Goal: Task Accomplishment & Management: Manage account settings

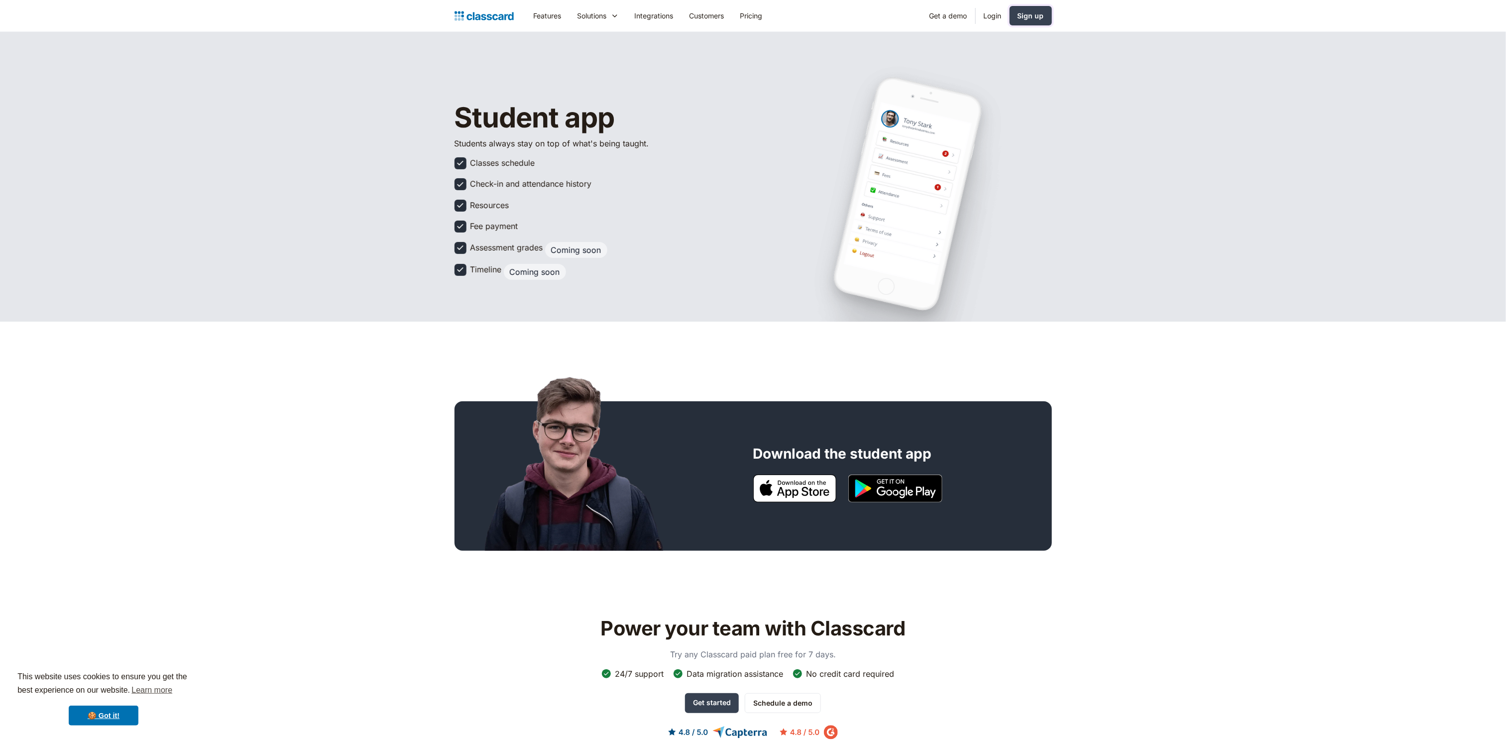
click at [1030, 7] on link "Sign up" at bounding box center [1030, 15] width 42 height 19
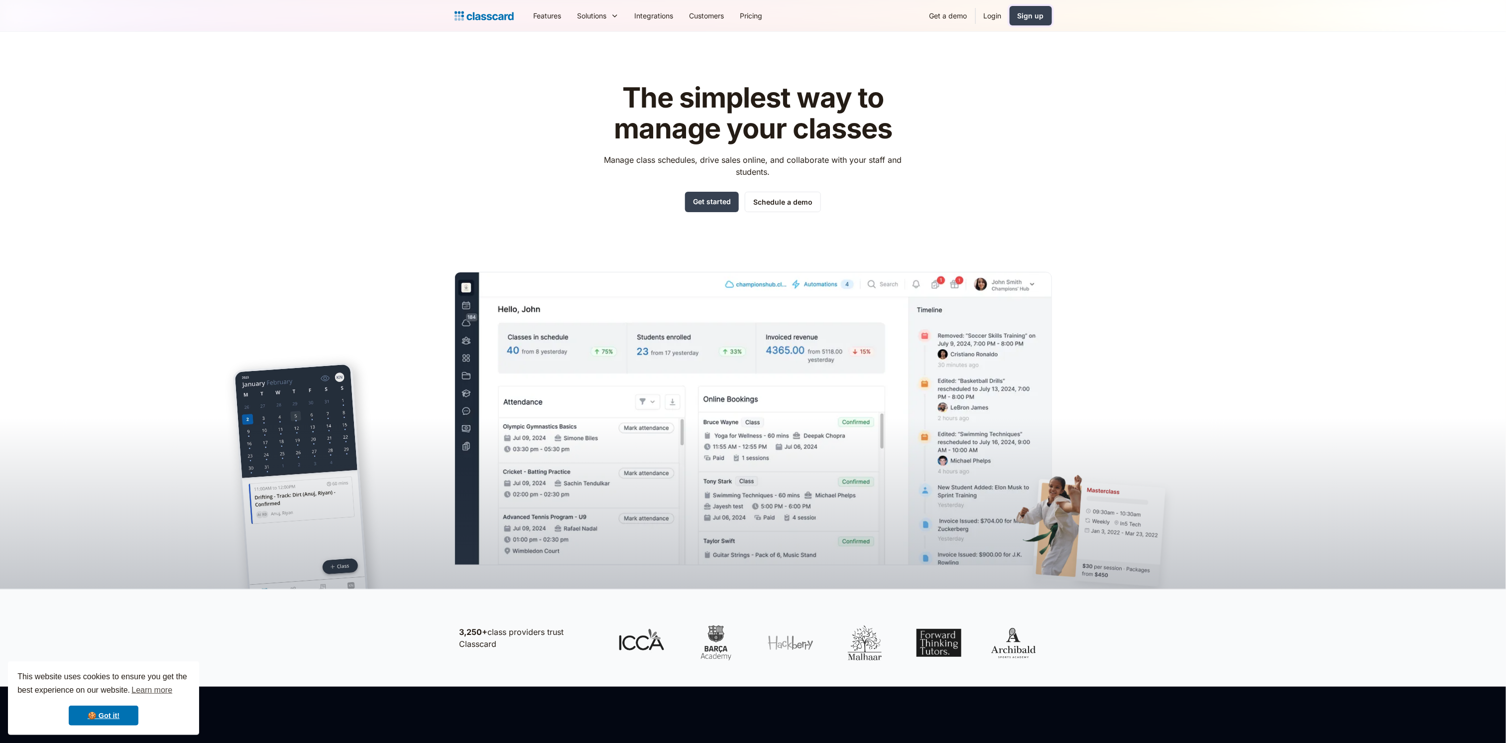
click at [1030, 8] on link "Sign up" at bounding box center [1030, 15] width 42 height 19
click at [993, 15] on link "Login" at bounding box center [992, 15] width 34 height 22
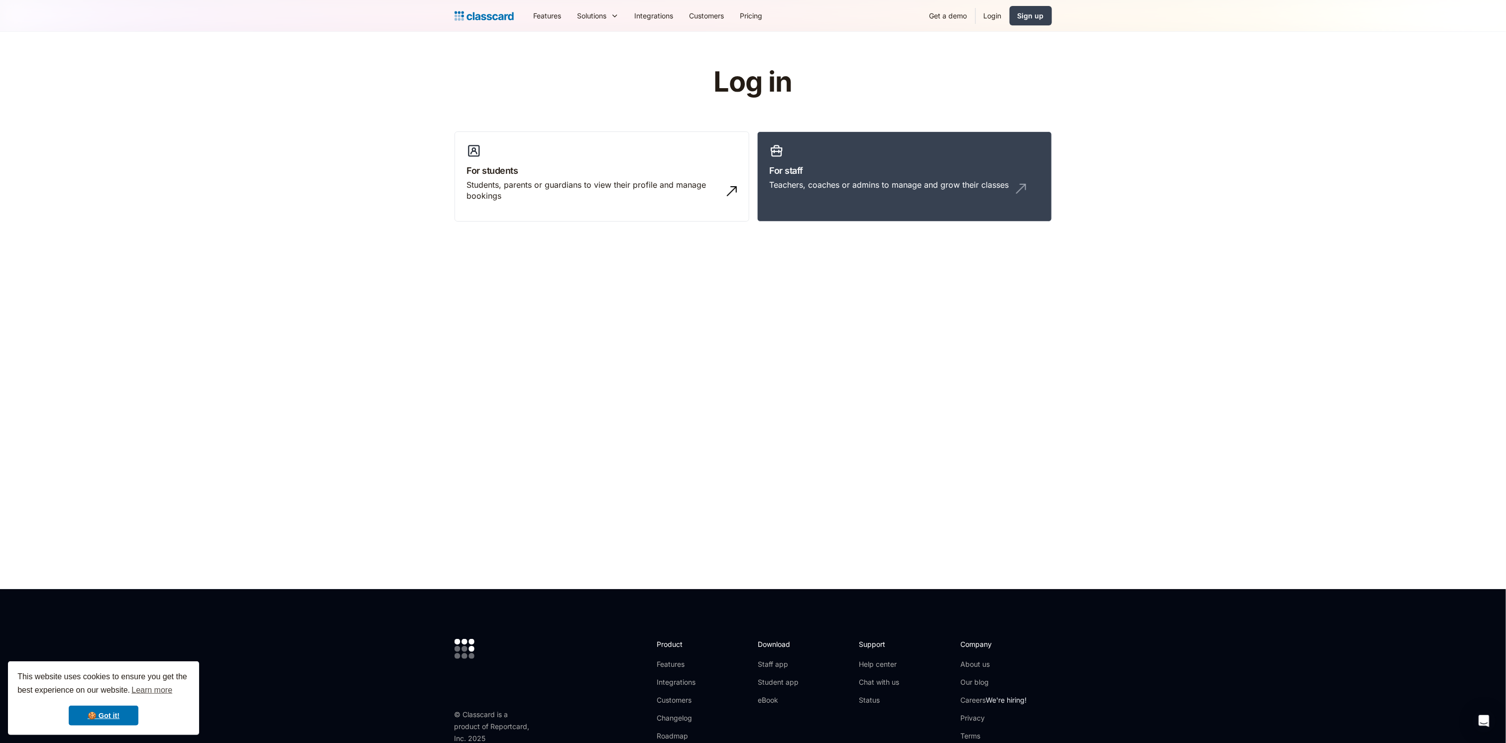
click at [671, 195] on div "Students, parents or guardians to view their profile and manage bookings" at bounding box center [592, 190] width 250 height 22
